Goal: Information Seeking & Learning: Check status

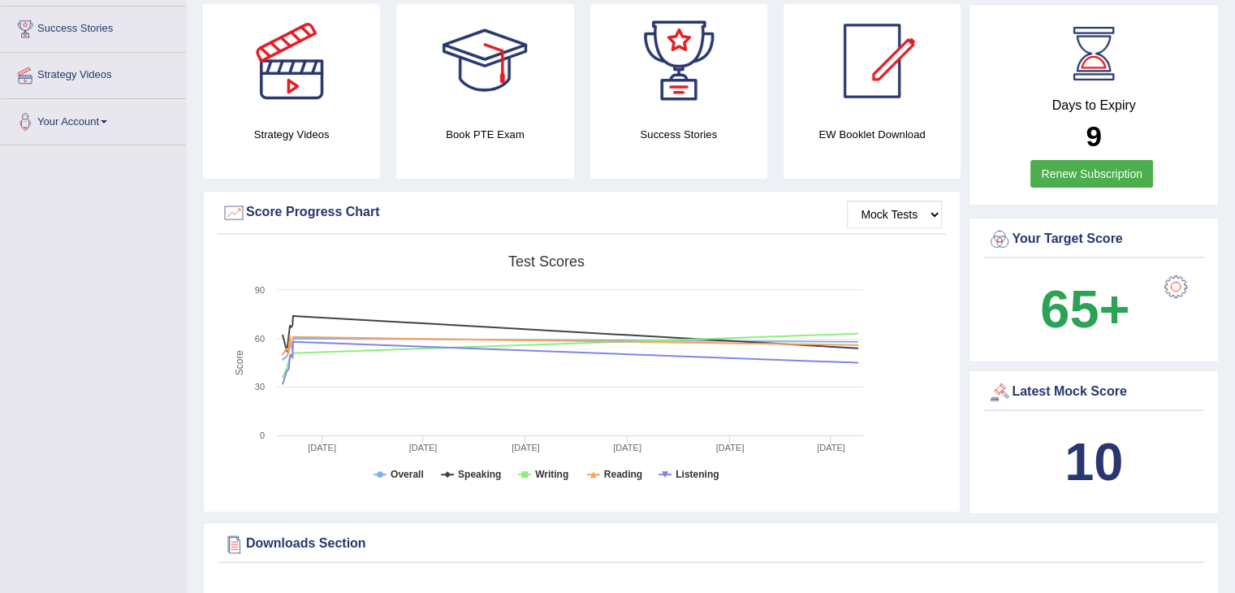
scroll to position [282, 0]
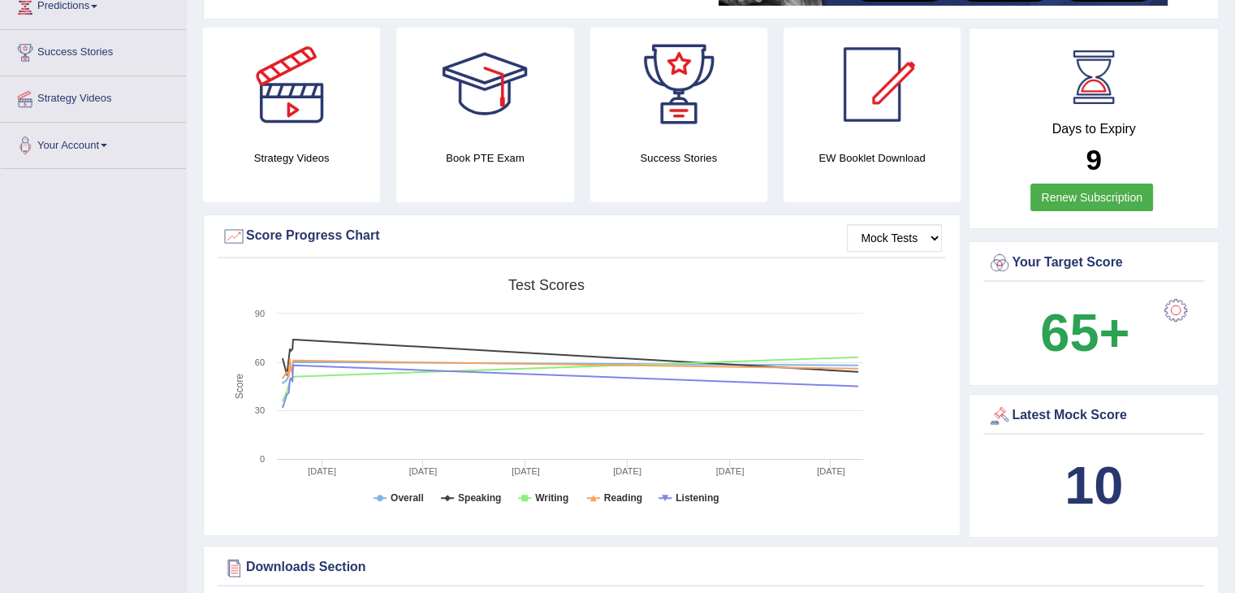
click at [1046, 413] on div "Latest Mock Score" at bounding box center [1093, 415] width 213 height 24
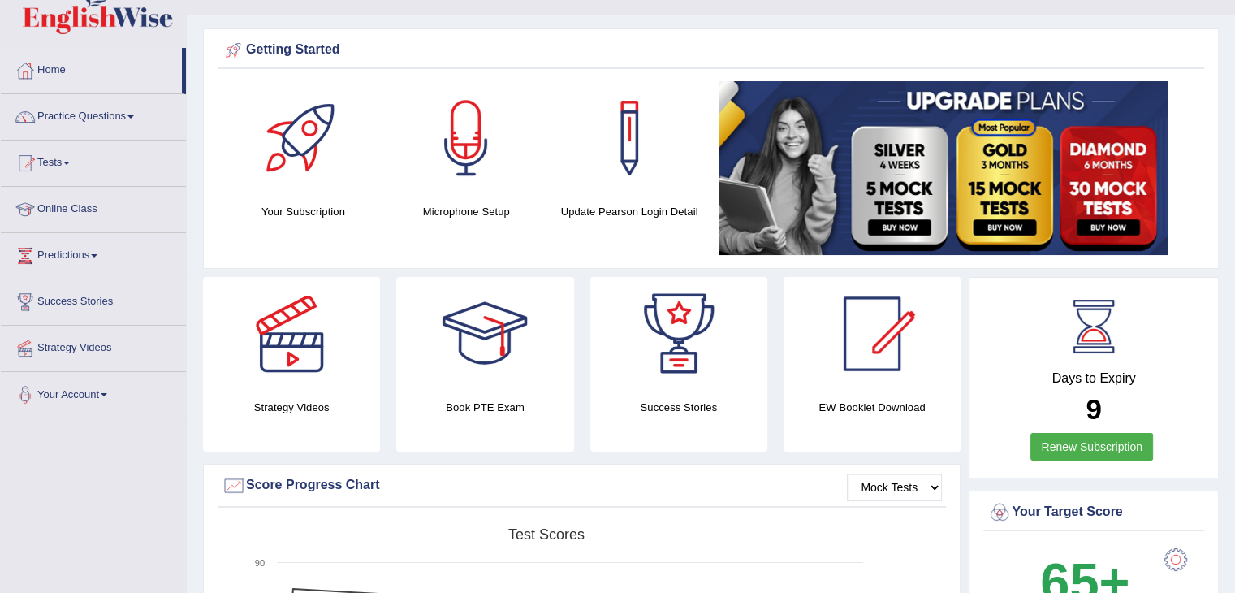
scroll to position [0, 0]
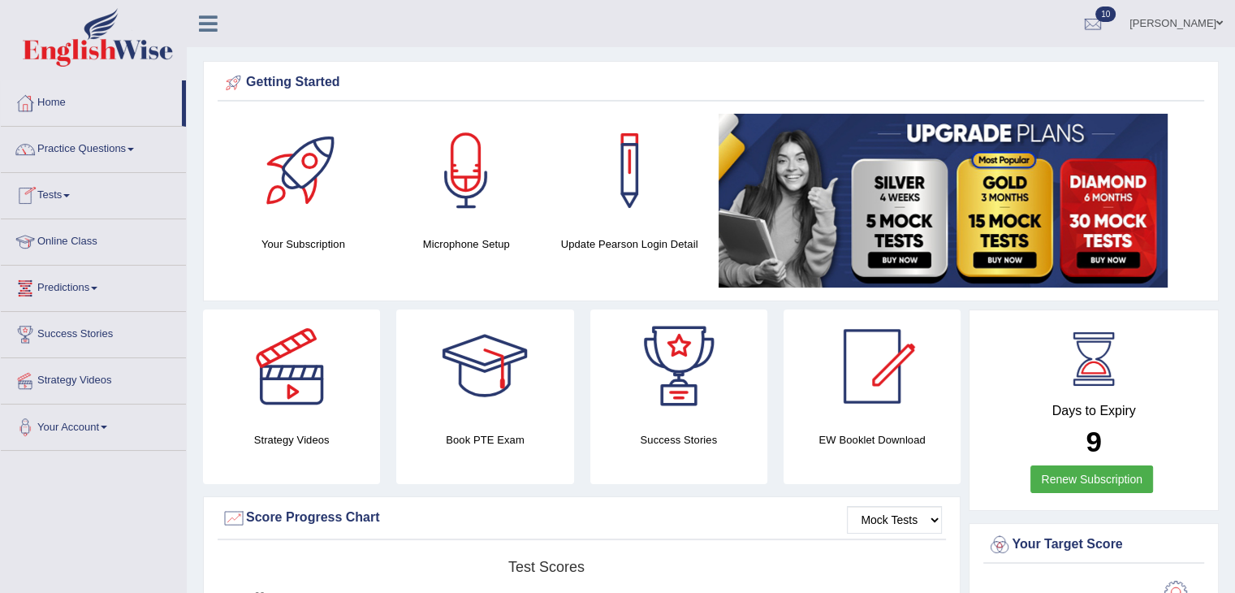
click at [70, 196] on span at bounding box center [66, 195] width 6 height 3
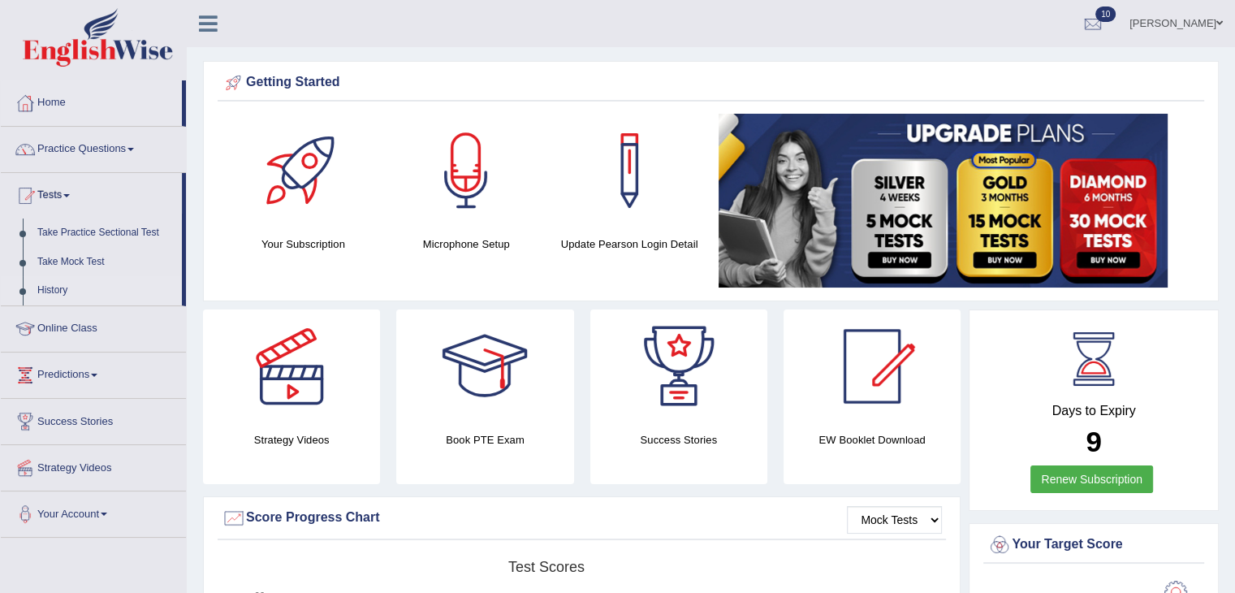
click at [54, 283] on link "History" at bounding box center [106, 290] width 152 height 29
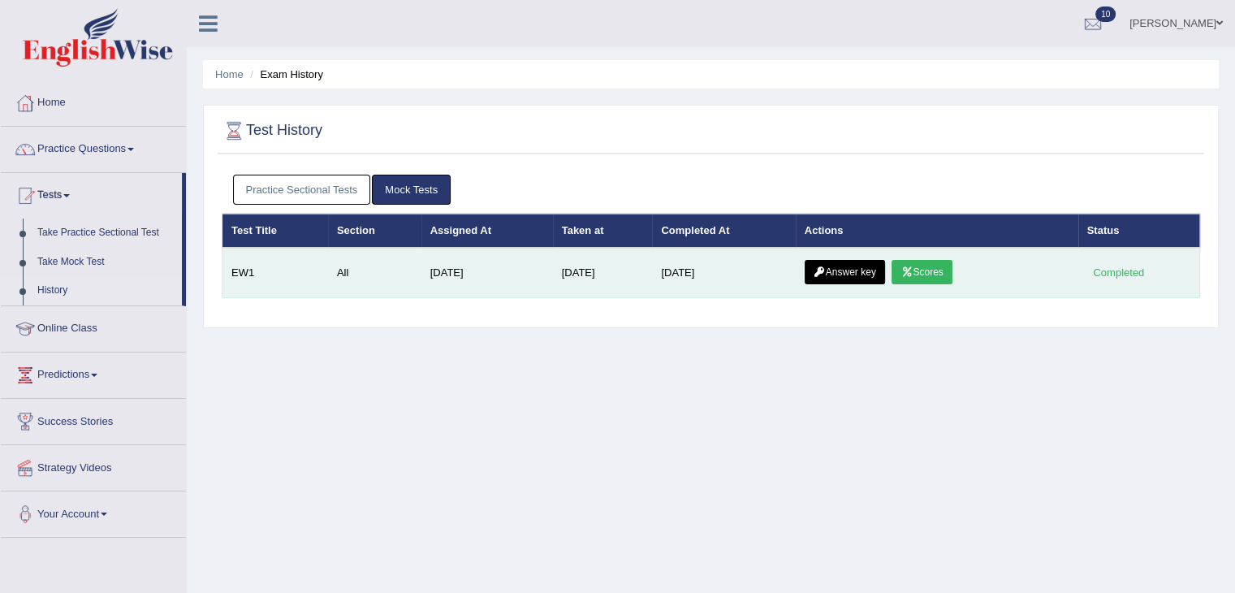
click at [925, 274] on link "Scores" at bounding box center [921, 272] width 60 height 24
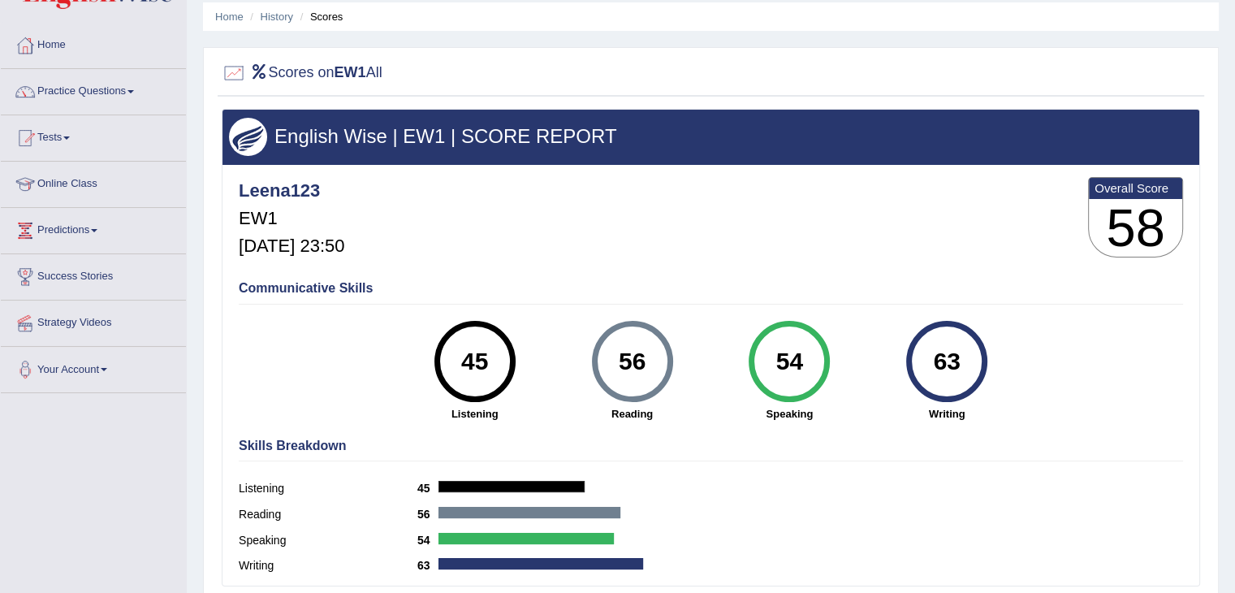
scroll to position [62, 0]
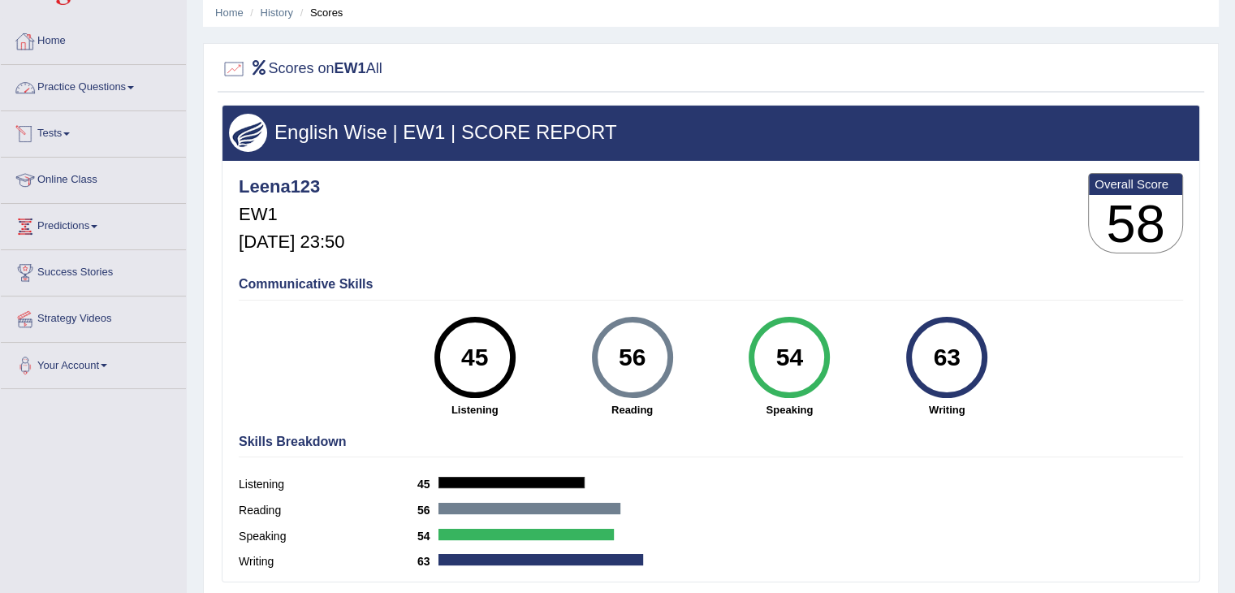
click at [69, 134] on span at bounding box center [66, 133] width 6 height 3
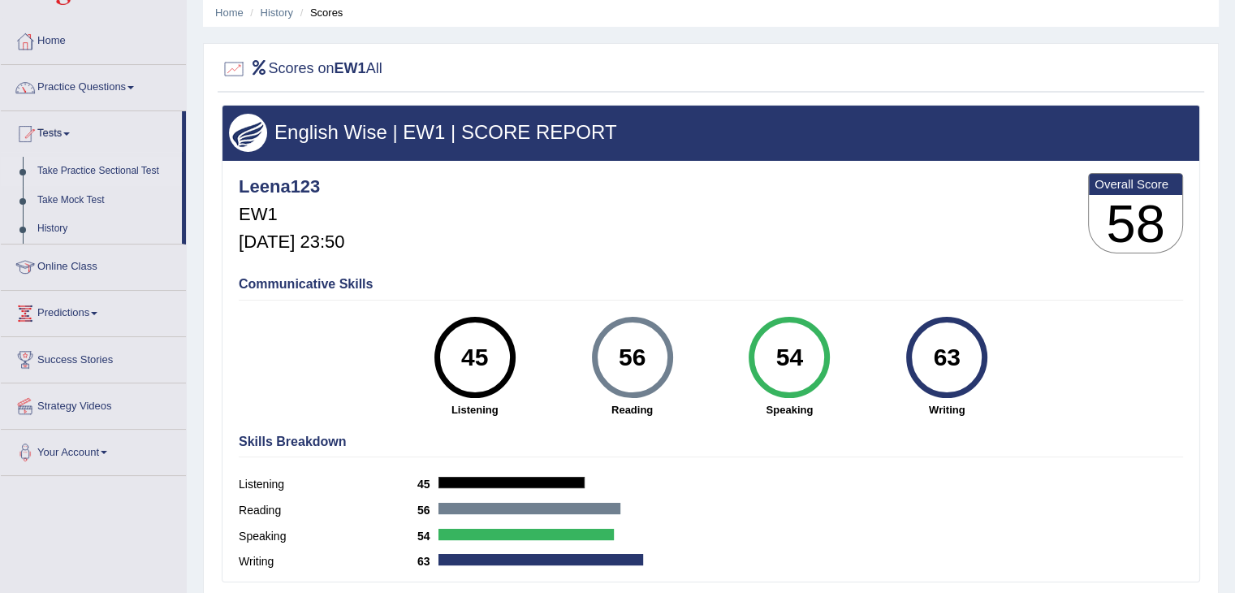
click at [106, 175] on link "Take Practice Sectional Test" at bounding box center [106, 171] width 152 height 29
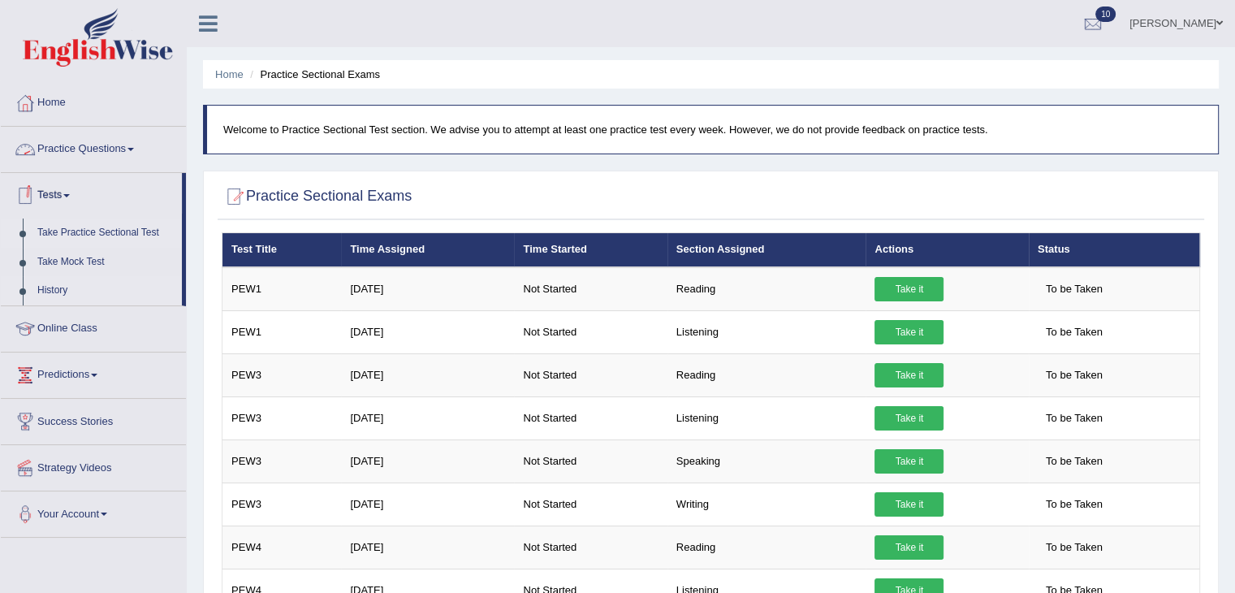
click at [53, 290] on link "History" at bounding box center [106, 290] width 152 height 29
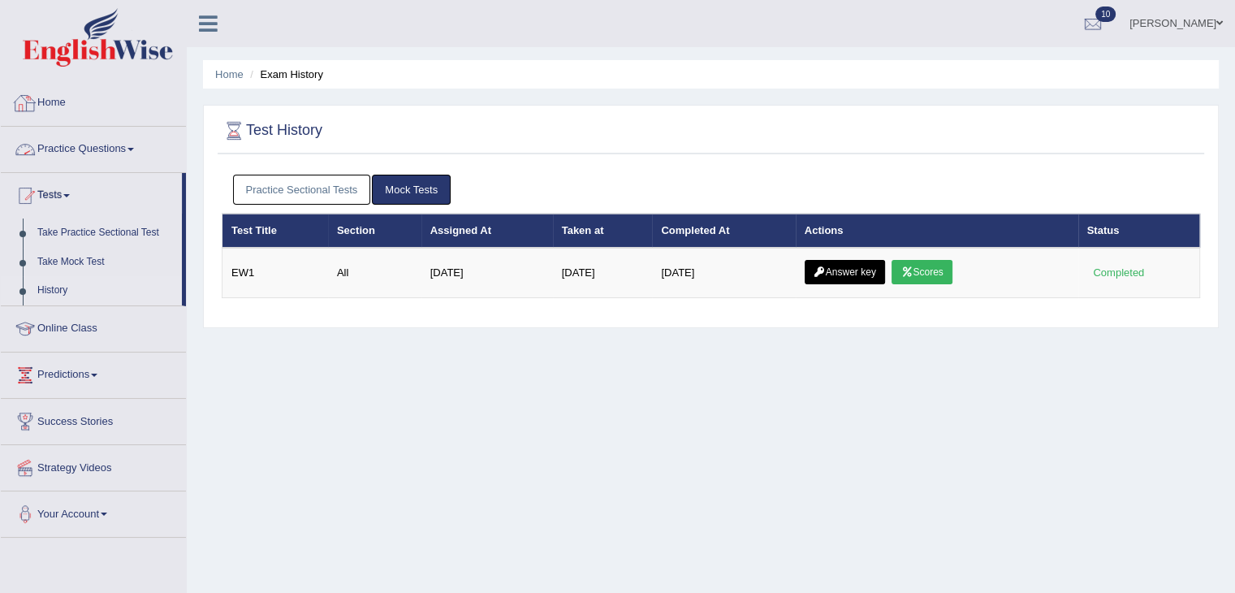
click at [65, 101] on link "Home" at bounding box center [93, 100] width 185 height 41
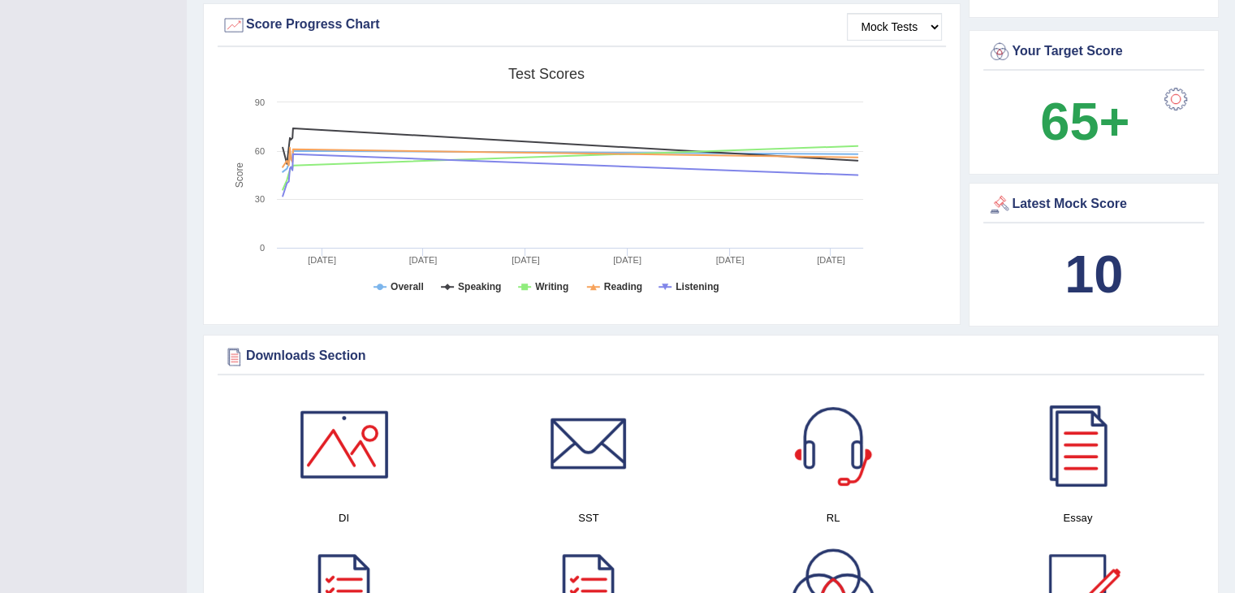
scroll to position [501, 0]
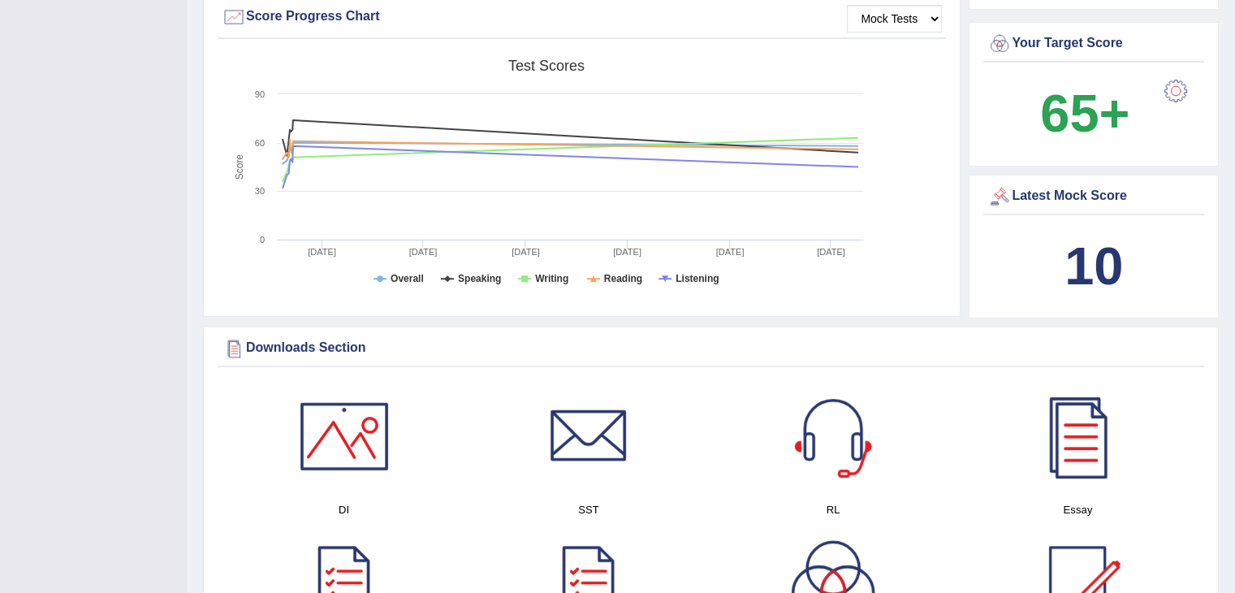
drag, startPoint x: 1084, startPoint y: 257, endPoint x: 1078, endPoint y: 195, distance: 62.0
click at [1078, 195] on div "Latest Mock Score 10" at bounding box center [1093, 247] width 250 height 144
click at [1078, 195] on div "Latest Mock Score" at bounding box center [1093, 196] width 213 height 24
click at [1028, 188] on div "Latest Mock Score" at bounding box center [1093, 196] width 213 height 24
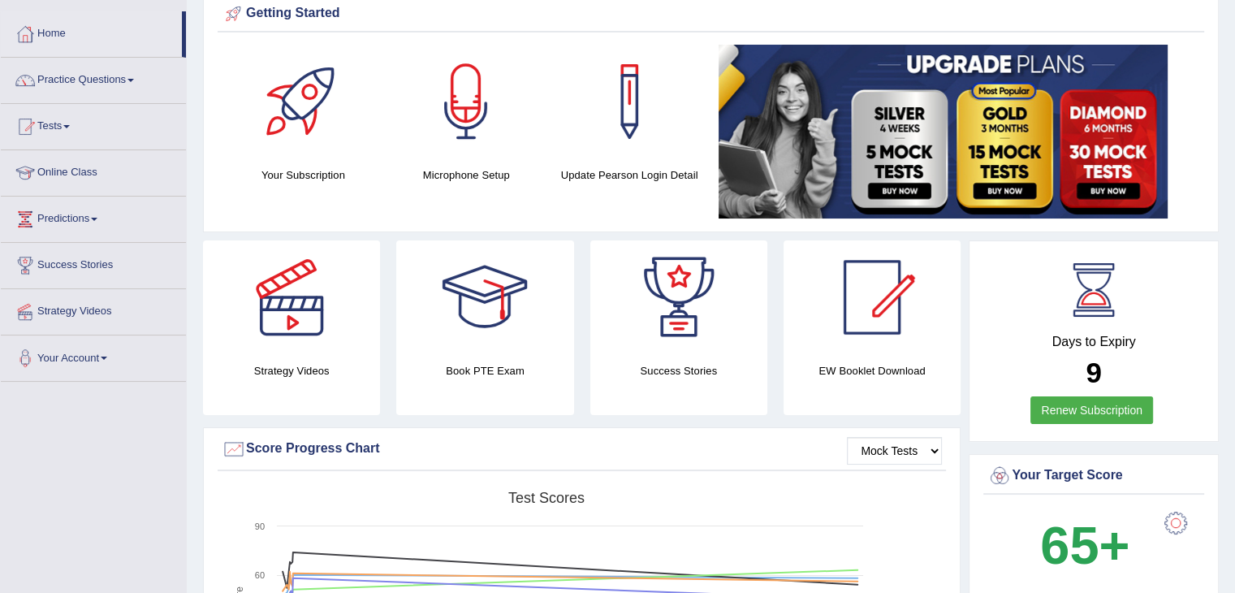
scroll to position [0, 0]
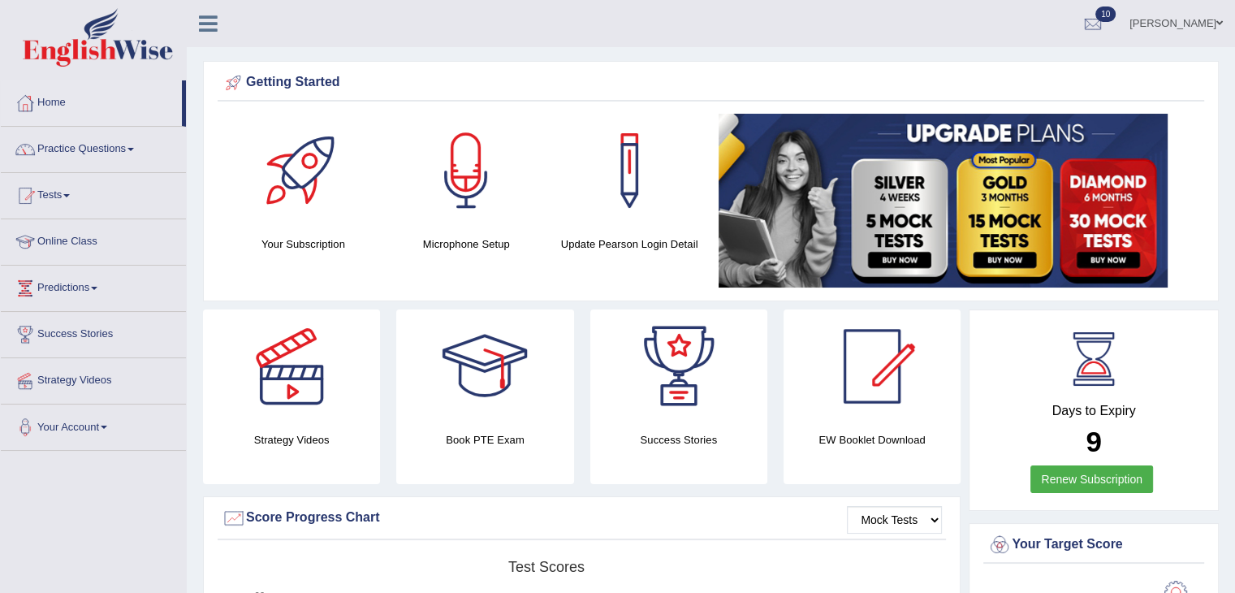
click at [67, 197] on link "Tests" at bounding box center [93, 193] width 185 height 41
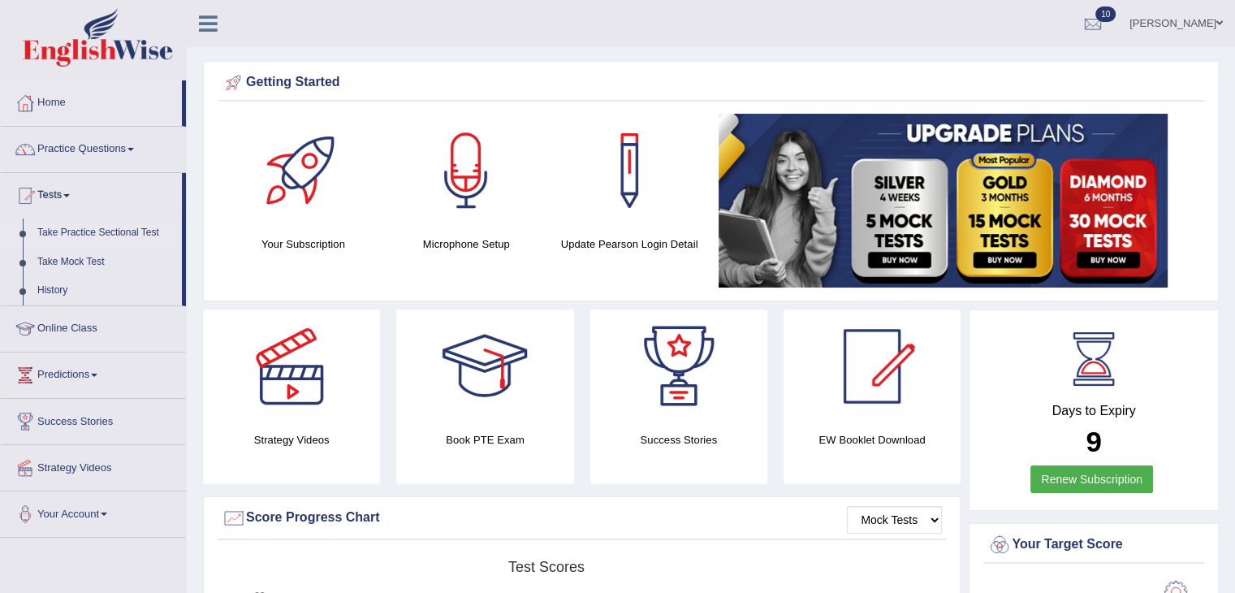
click at [96, 231] on link "Take Practice Sectional Test" at bounding box center [106, 232] width 152 height 29
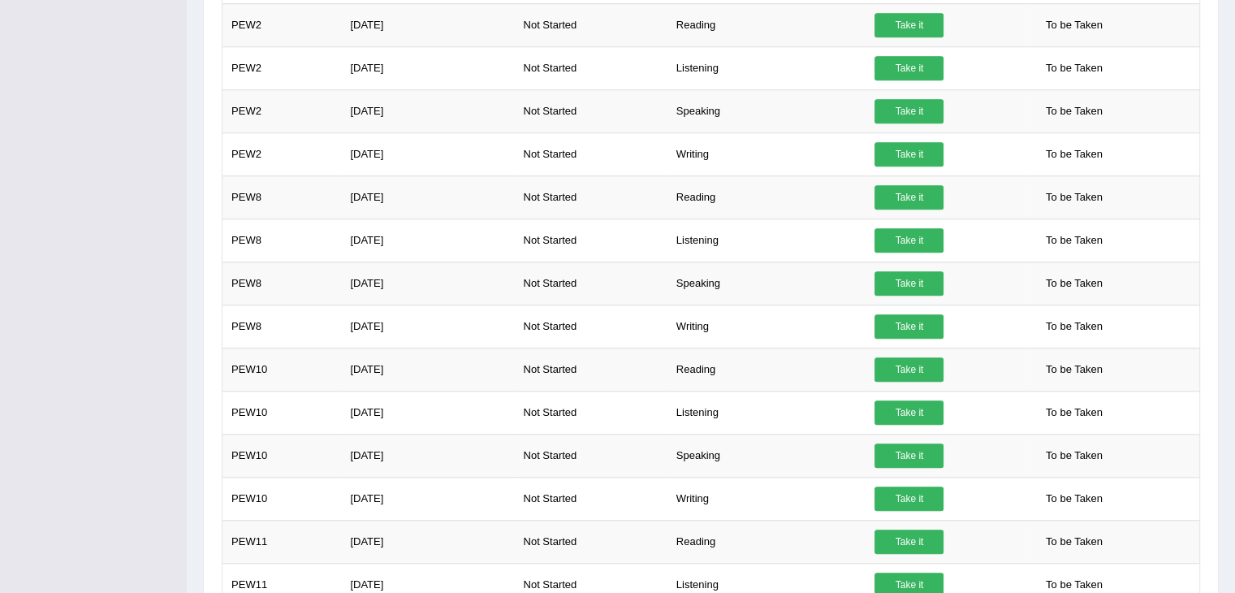
scroll to position [1557, 0]
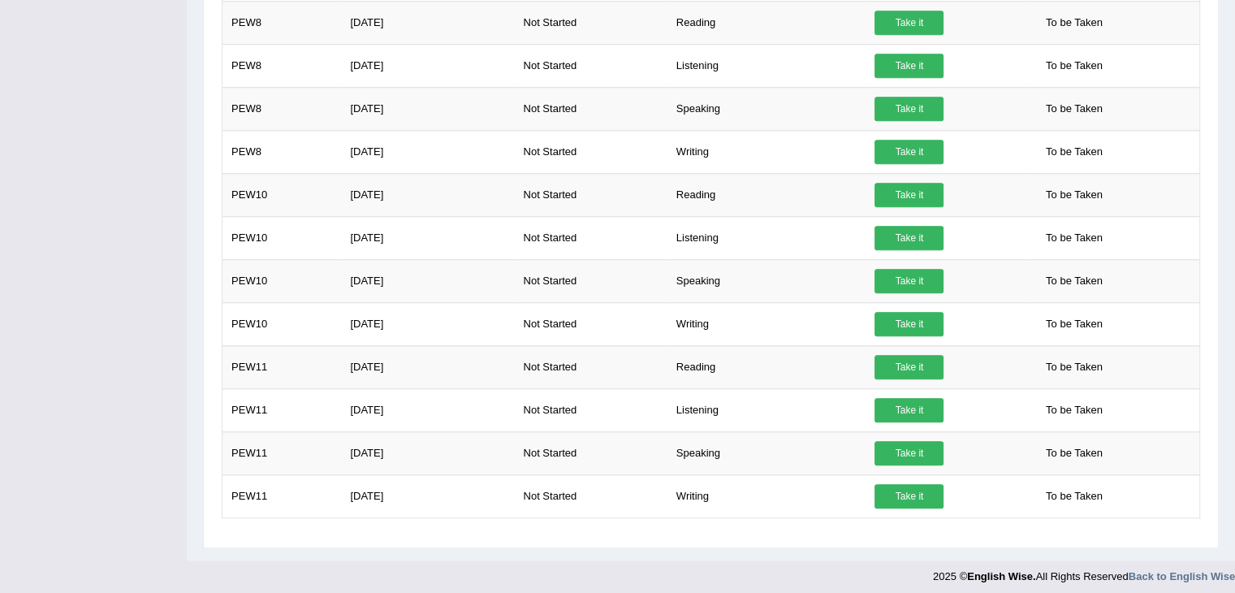
drag, startPoint x: 1234, startPoint y: 442, endPoint x: 1222, endPoint y: 80, distance: 362.2
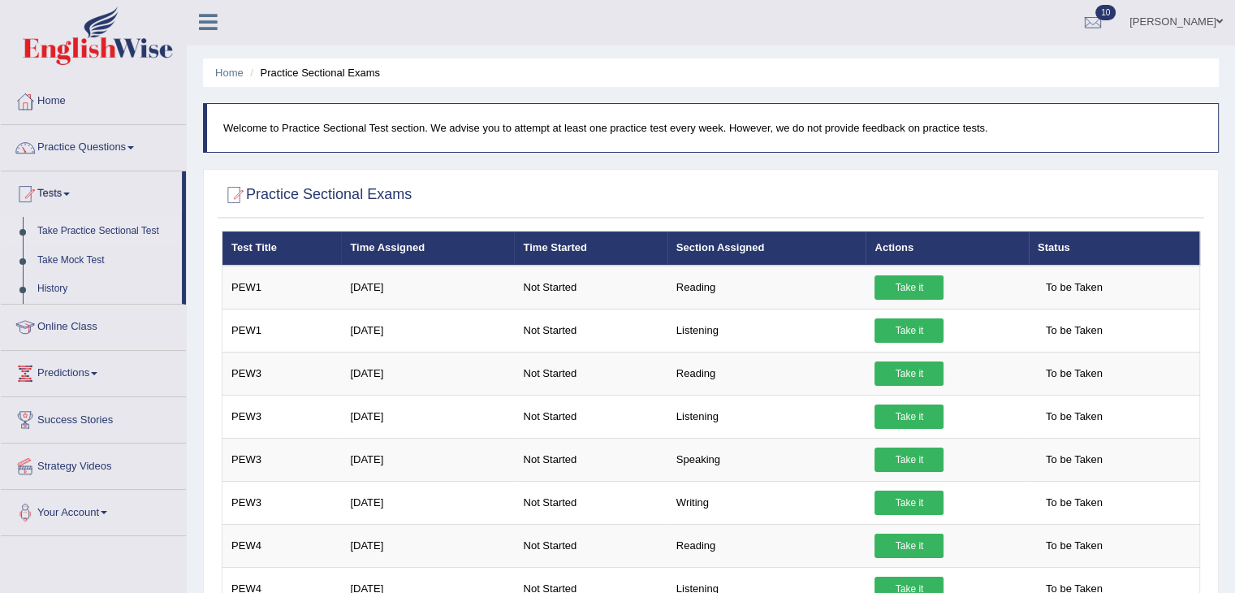
scroll to position [1, 0]
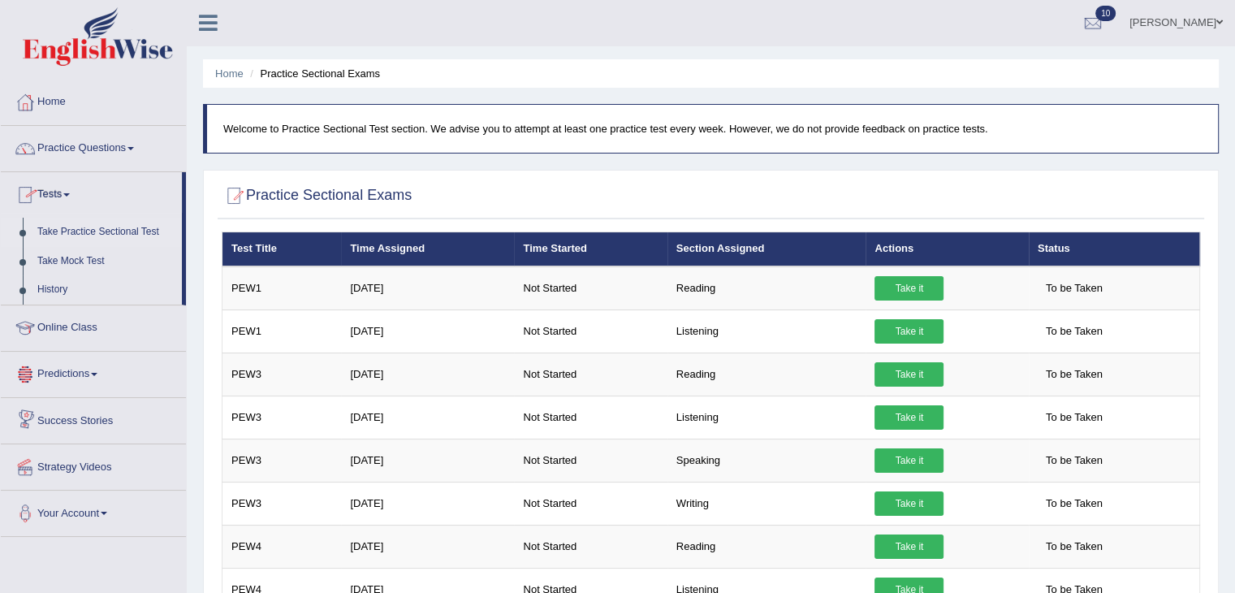
click at [97, 373] on span at bounding box center [94, 374] width 6 height 3
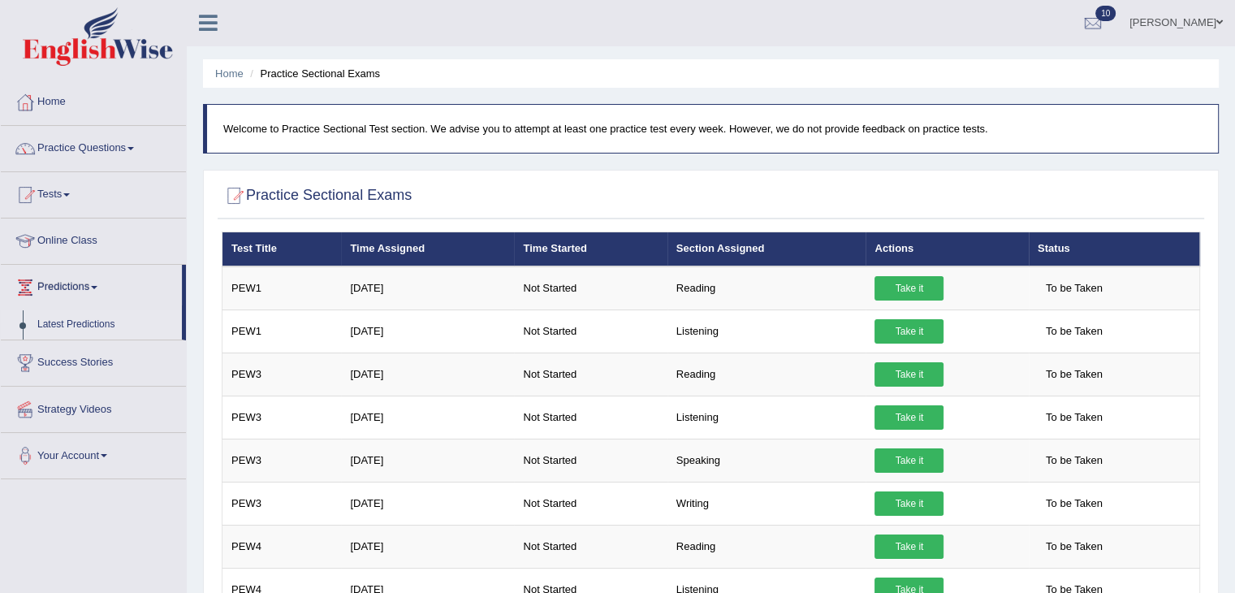
click at [101, 326] on link "Latest Predictions" at bounding box center [106, 324] width 152 height 29
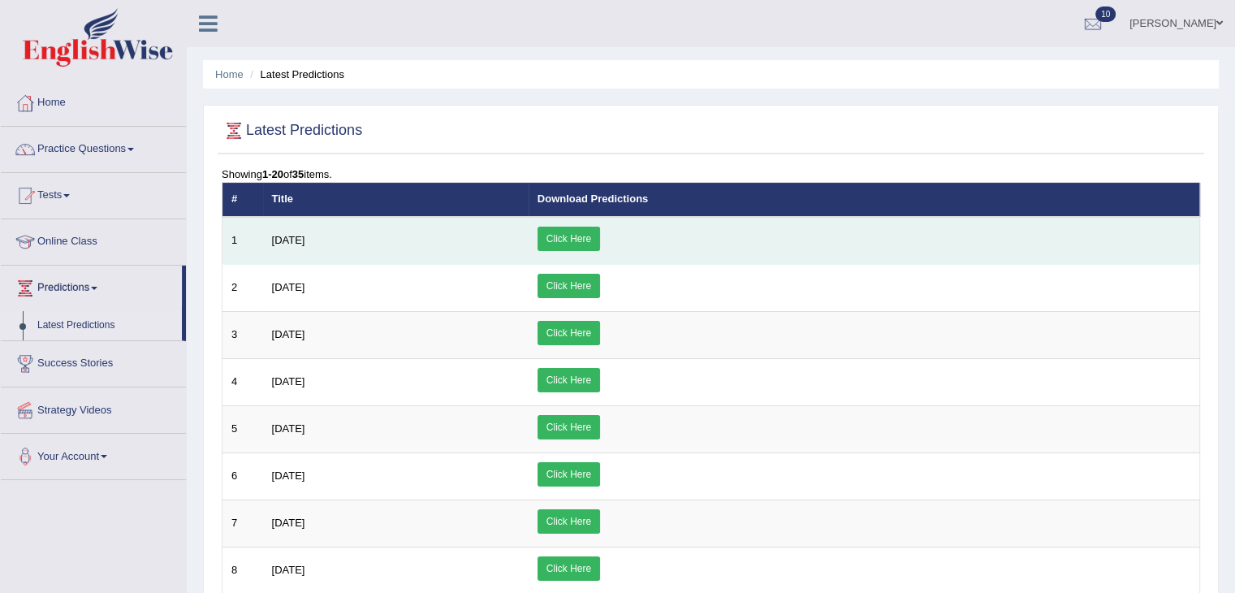
click at [600, 231] on link "Click Here" at bounding box center [568, 238] width 63 height 24
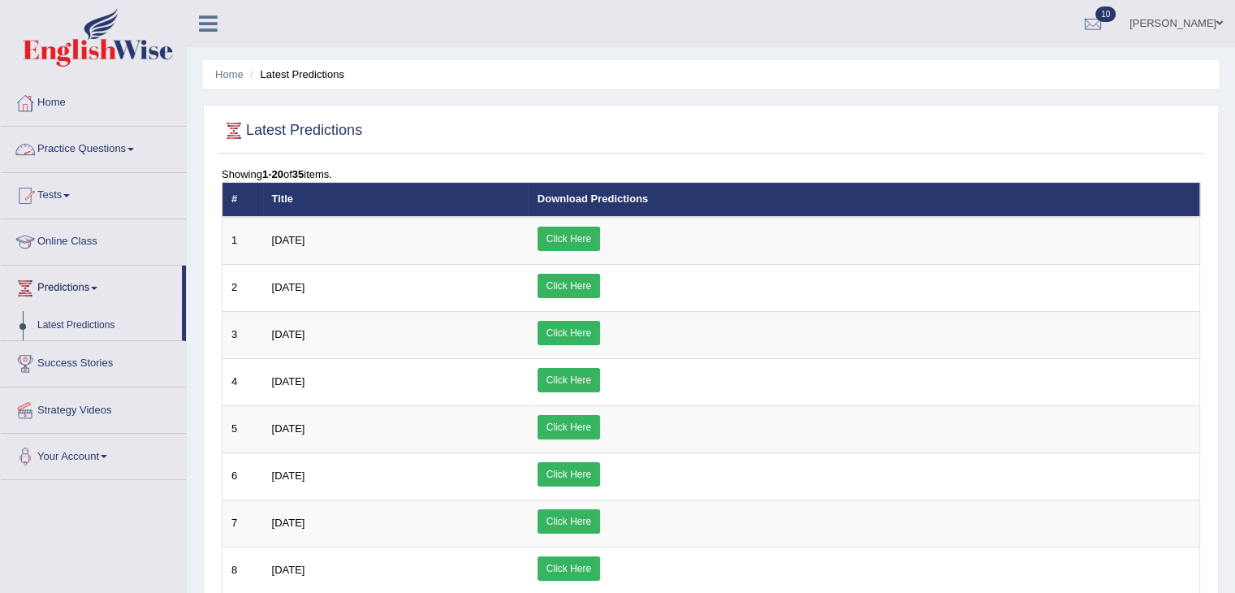
click at [57, 101] on link "Home" at bounding box center [93, 100] width 185 height 41
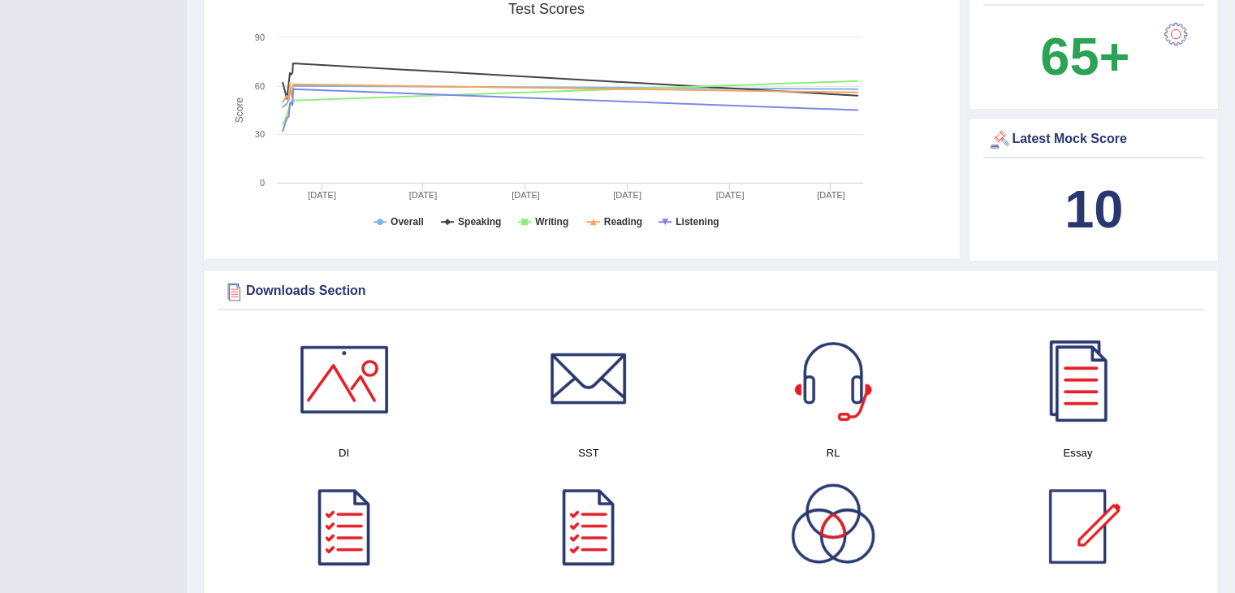
scroll to position [614, 0]
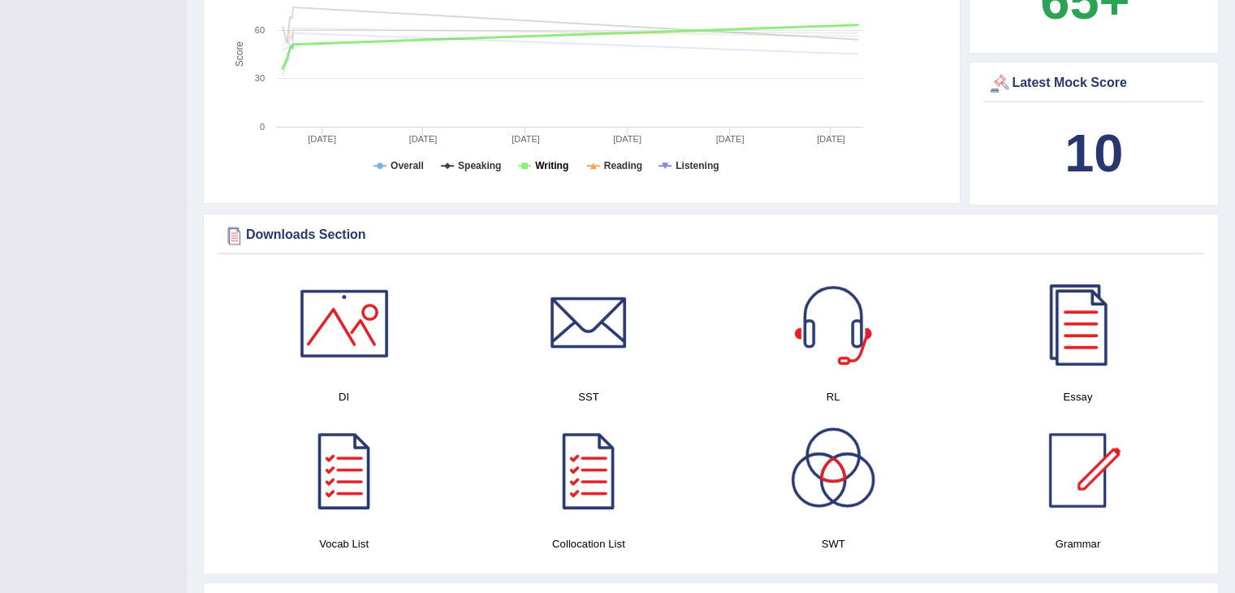
click at [548, 165] on tspan "Writing" at bounding box center [551, 165] width 33 height 11
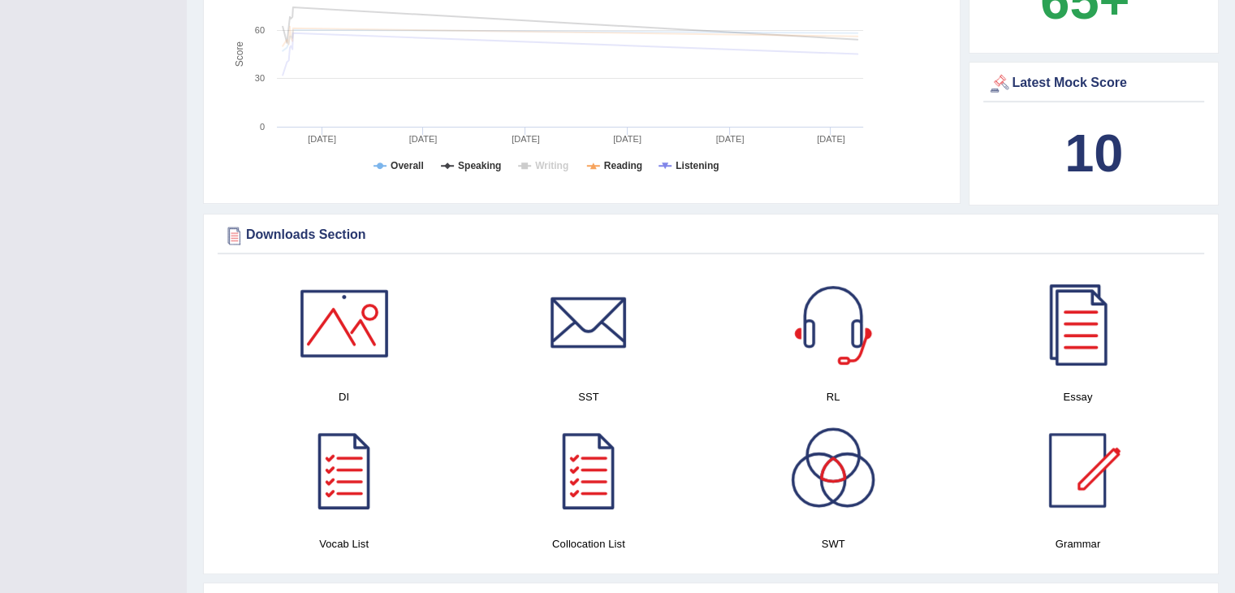
click at [548, 165] on tspan "Writing" at bounding box center [551, 165] width 33 height 11
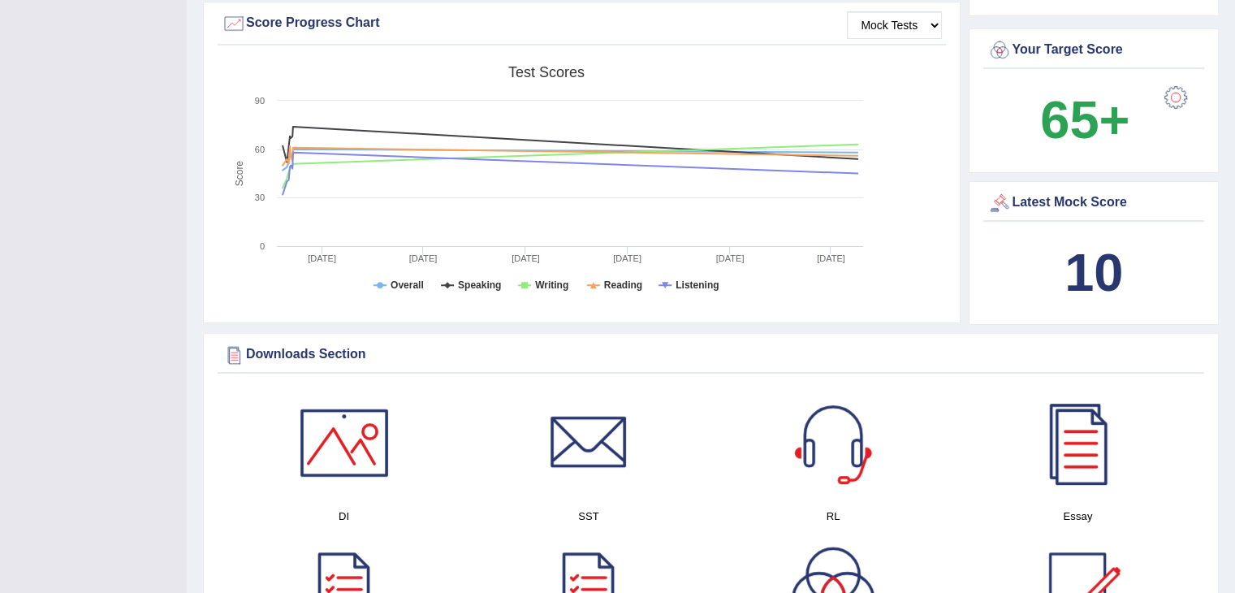
scroll to position [474, 0]
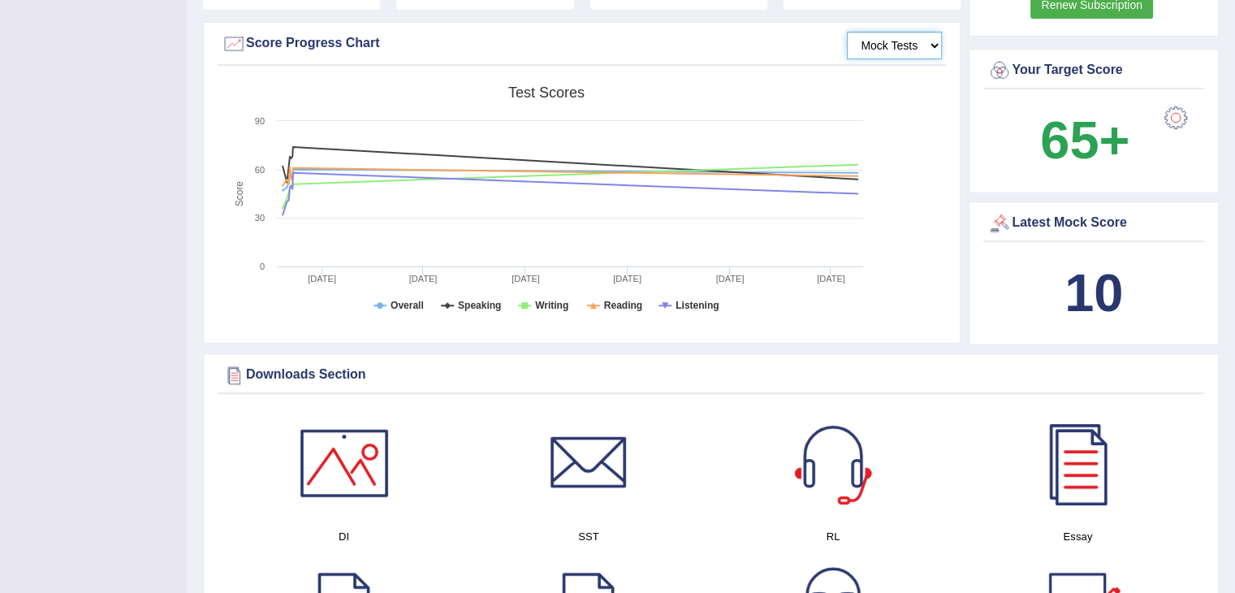
click at [935, 47] on select "Mock Tests" at bounding box center [894, 46] width 95 height 28
click at [847, 32] on select "Mock Tests" at bounding box center [894, 46] width 95 height 28
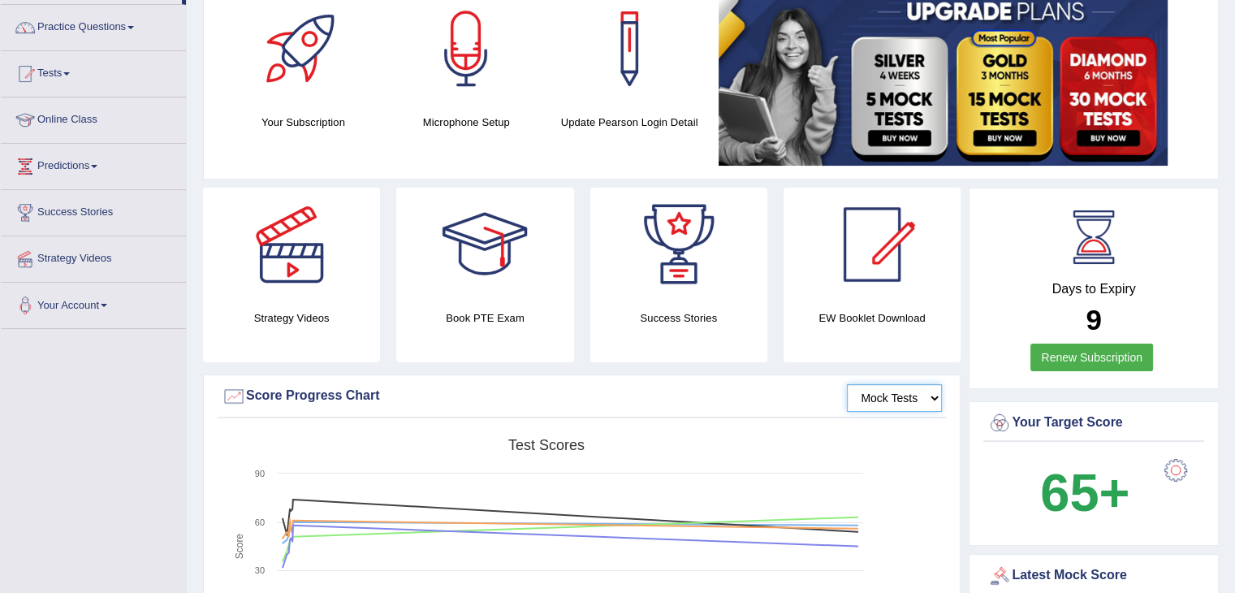
scroll to position [0, 0]
